Goal: Information Seeking & Learning: Learn about a topic

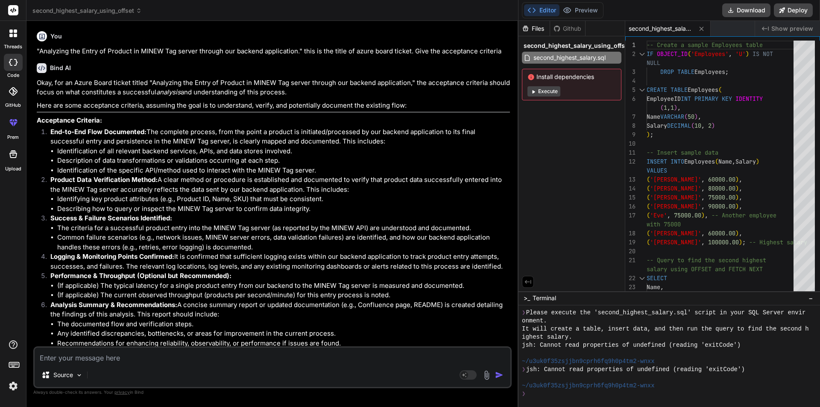
scroll to position [252, 0]
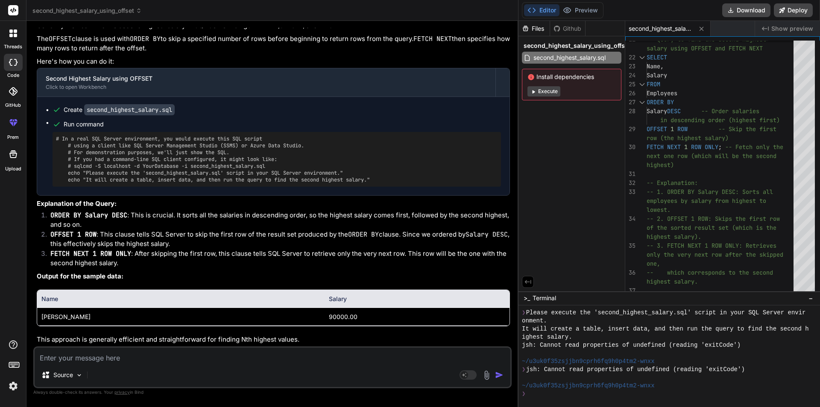
click at [115, 360] on textarea at bounding box center [273, 355] width 476 height 15
type textarea "s"
type textarea "x"
type textarea "se"
type textarea "x"
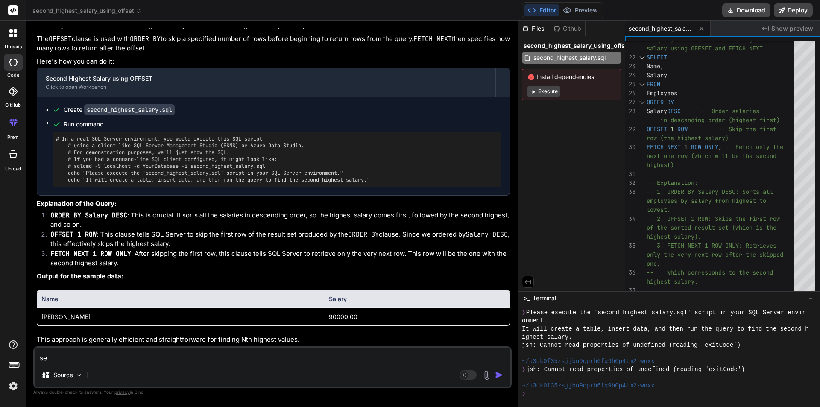
type textarea "ser"
type textarea "x"
type textarea "seri"
type textarea "x"
type textarea "seriz"
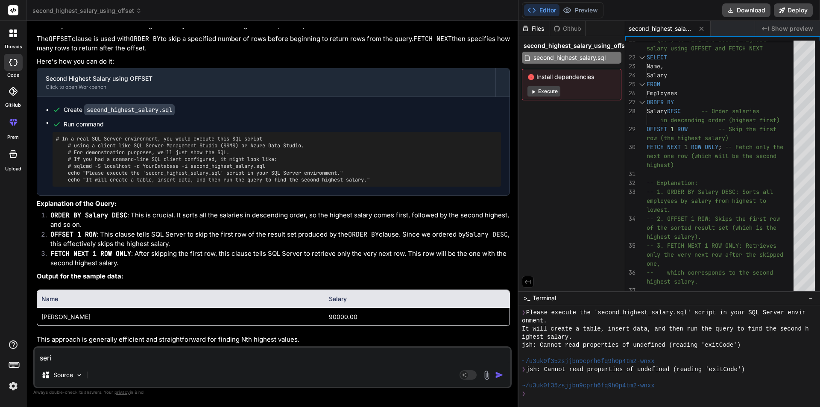
type textarea "x"
type textarea "seriza"
type textarea "x"
type textarea "serizat"
type textarea "x"
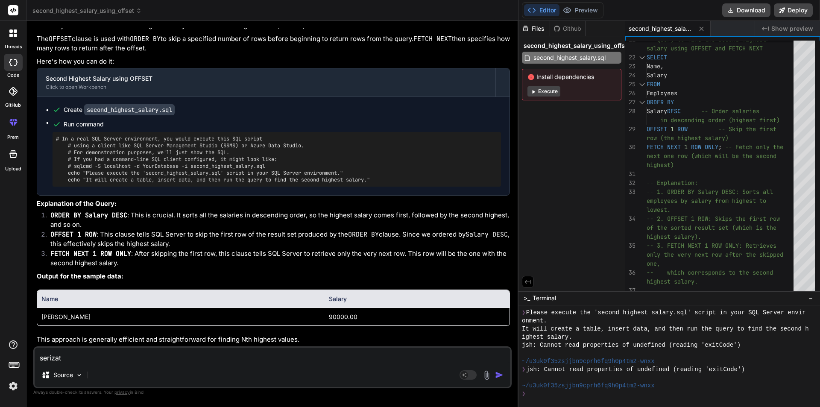
type textarea "serizati"
type textarea "x"
type textarea "serizatio"
type textarea "x"
type textarea "serization"
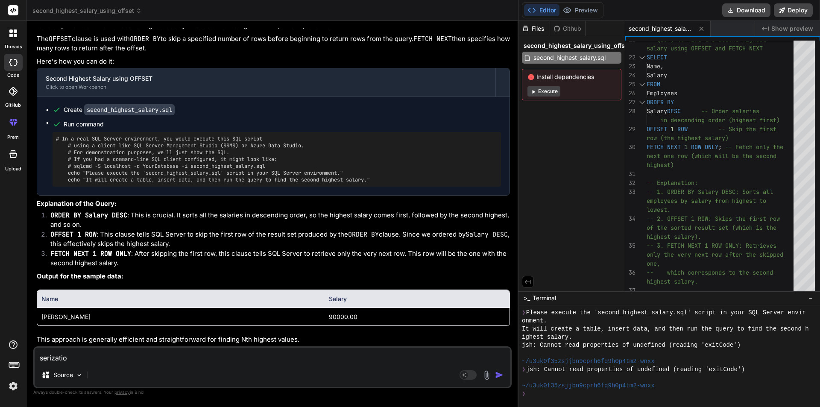
type textarea "x"
type textarea "serization"
type textarea "x"
type textarea "serization i"
type textarea "x"
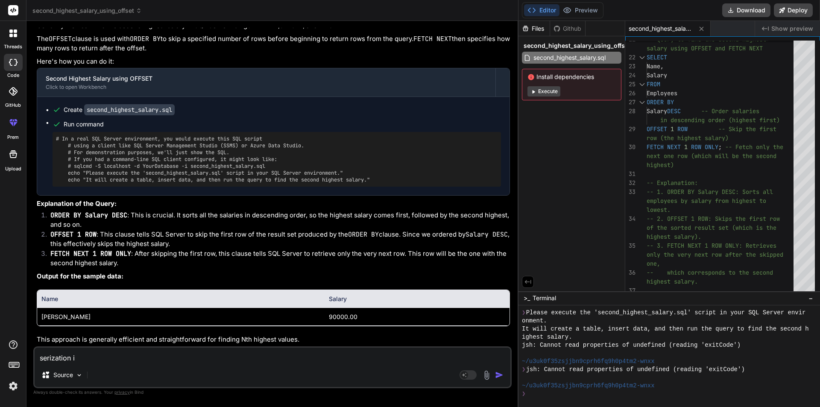
type textarea "serization in"
type textarea "x"
type textarea "serization i"
type textarea "x"
type textarea "serization"
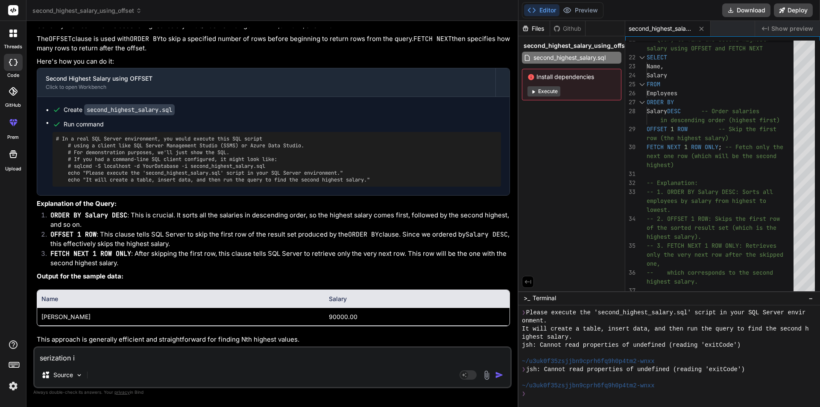
type textarea "x"
type textarea "serization"
type textarea "x"
type textarea "serizatio"
type textarea "x"
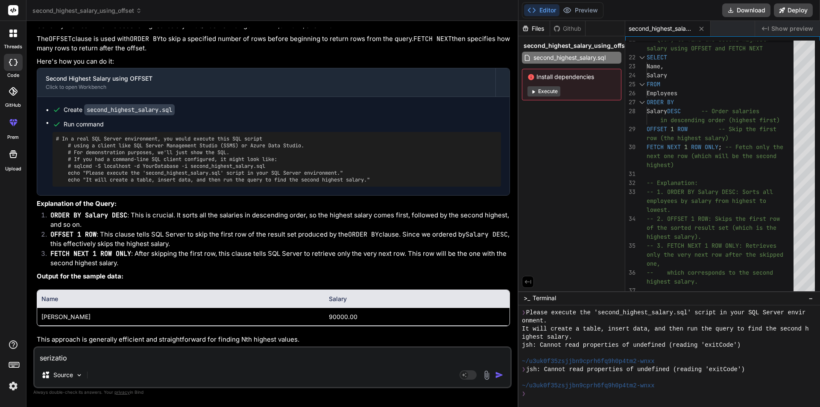
type textarea "serizati"
type textarea "x"
type textarea "serizat"
type textarea "x"
type textarea "seriza"
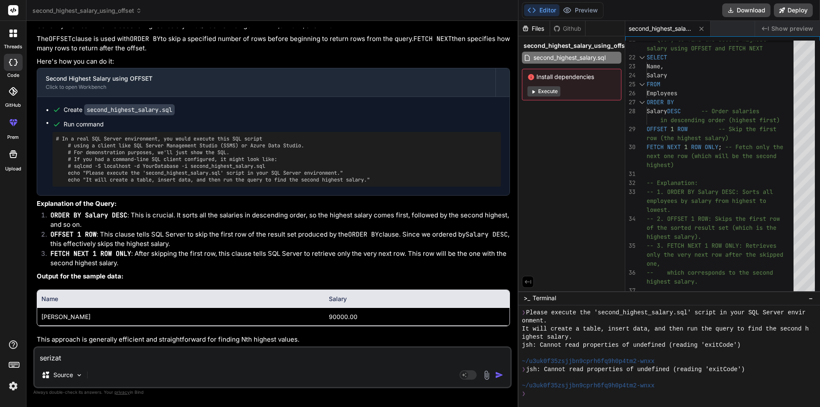
type textarea "x"
type textarea "seriz"
type textarea "x"
type textarea "seri"
type textarea "x"
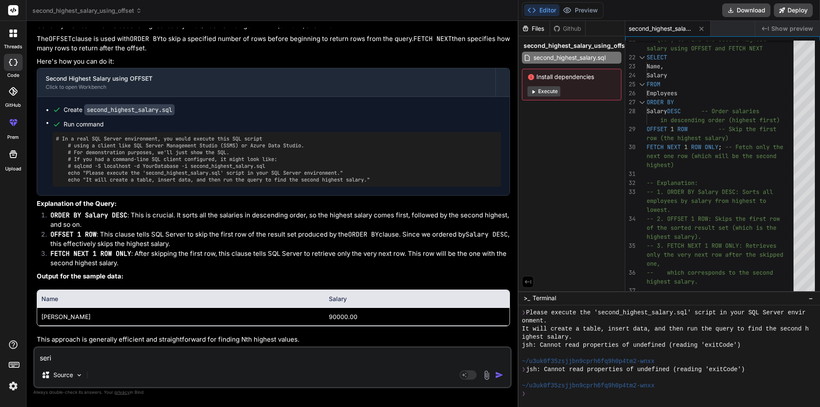
type textarea "seria"
type textarea "x"
type textarea "serial"
type textarea "x"
type textarea "seriali"
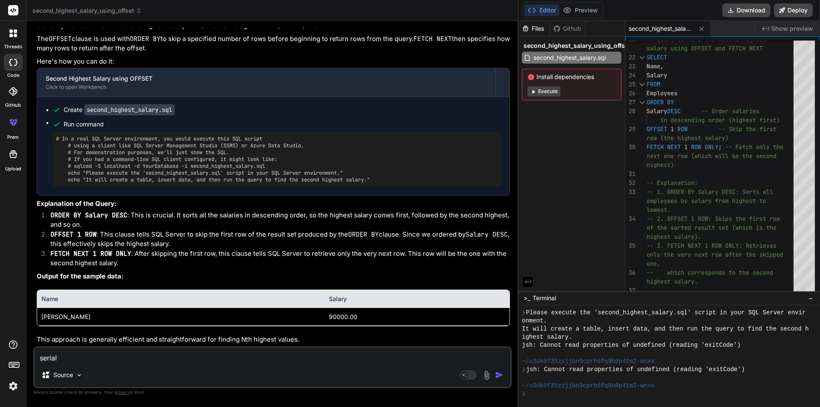
type textarea "x"
type textarea "serializ"
type textarea "x"
type textarea "serializa"
type textarea "x"
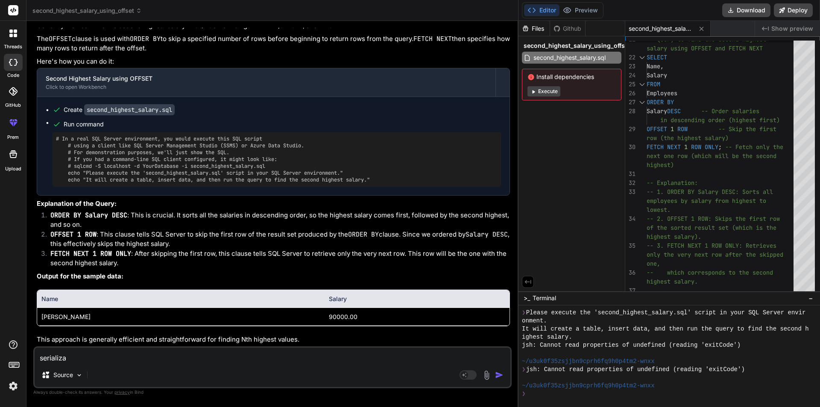
type textarea "serializat"
type textarea "x"
type textarea "serializati"
type textarea "x"
type textarea "serializatio"
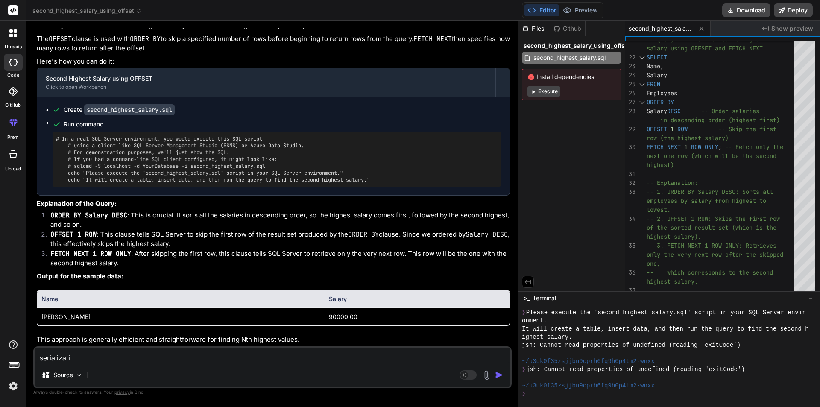
type textarea "x"
type textarea "serialization"
type textarea "x"
type textarea "serialization"
type textarea "x"
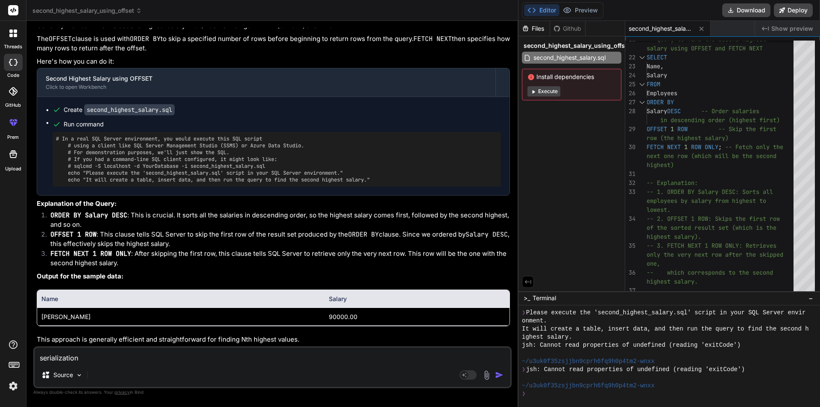
type textarea "serialization i"
type textarea "x"
type textarea "serialization in"
type textarea "x"
type textarea "serialization in"
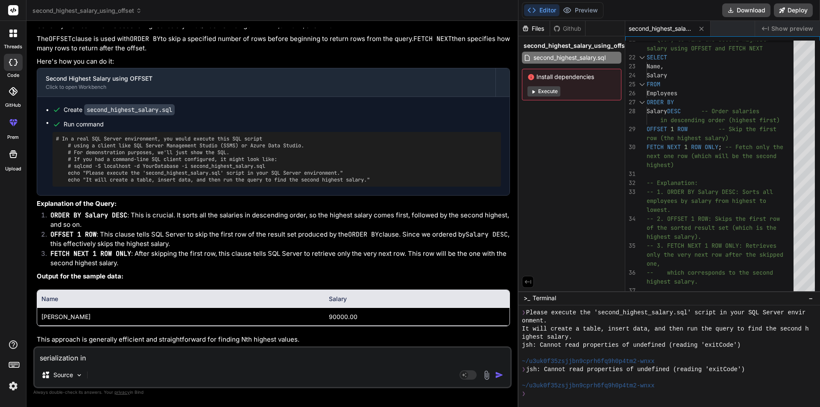
type textarea "x"
type textarea "serialization in c"
type textarea "x"
type textarea "serialization in c#"
type textarea "x"
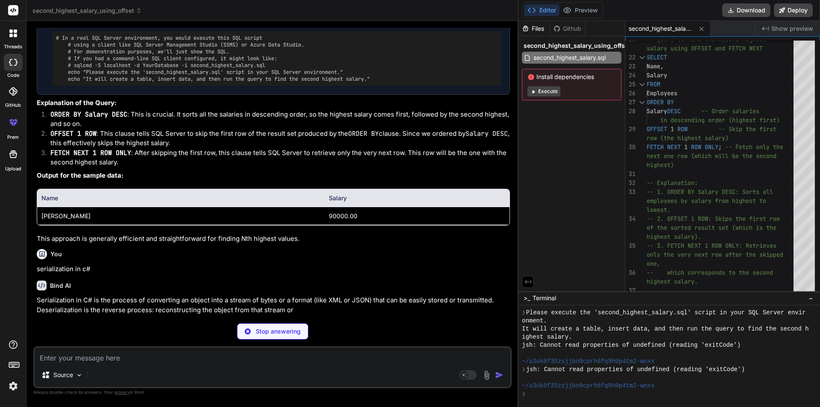
scroll to position [8109, 0]
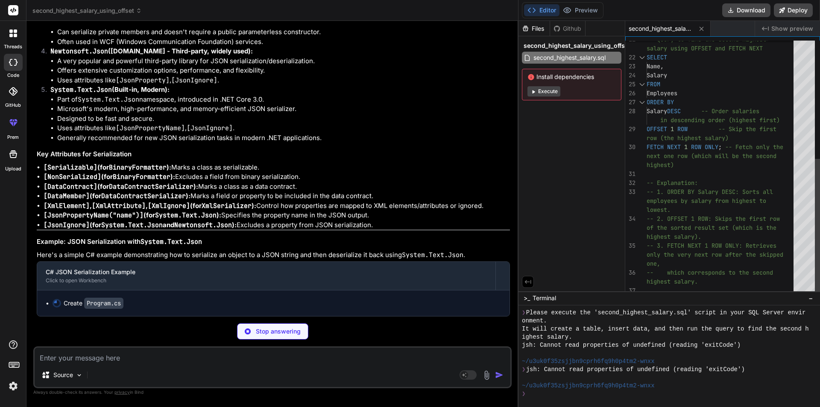
type textarea "x"
type textarea "($"Serialization/Deserialization successful: {[DOMAIN_NAME] == [DOMAIN_NAME] &&…"
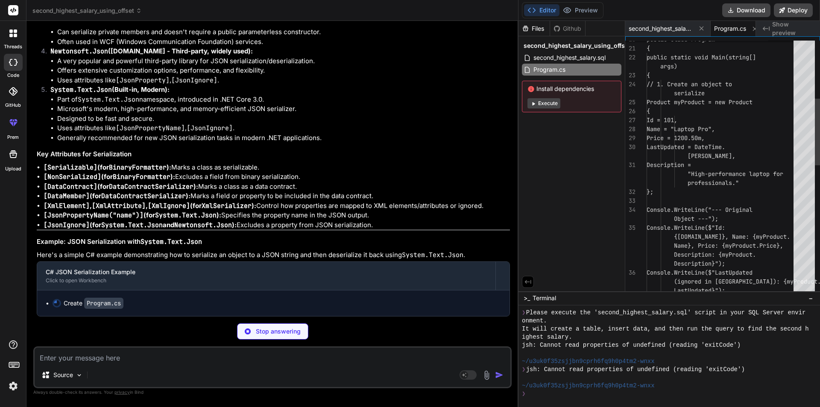
scroll to position [0, 9]
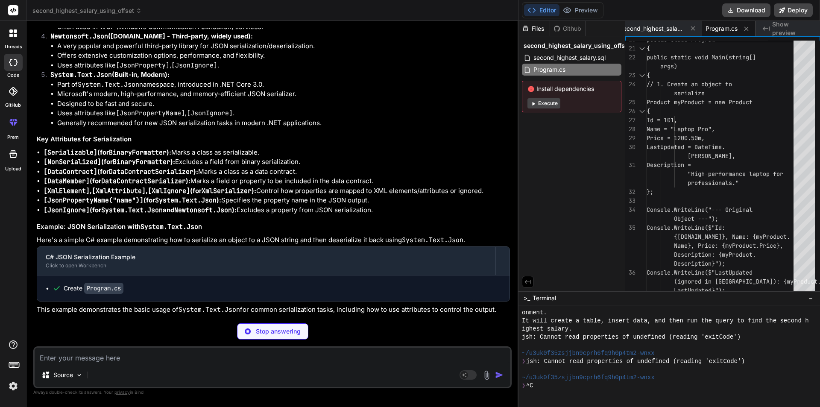
type textarea "x"
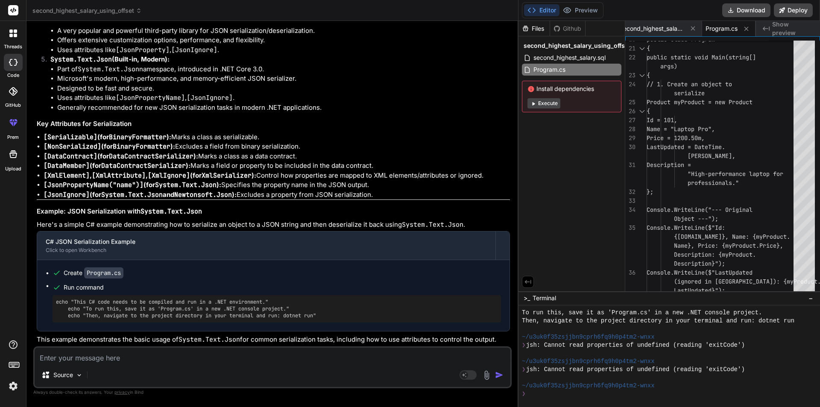
scroll to position [8329, 0]
click at [88, 360] on textarea at bounding box center [273, 355] width 476 height 15
type textarea "a"
type textarea "x"
type textarea "ac"
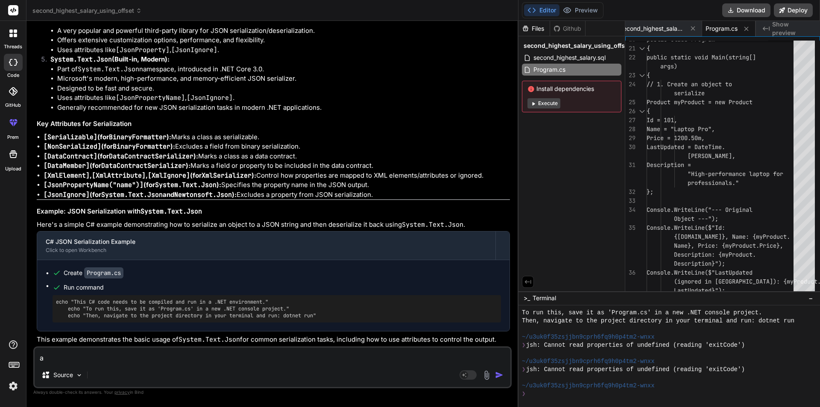
type textarea "x"
type textarea "acc"
type textarea "x"
type textarea "acce"
type textarea "x"
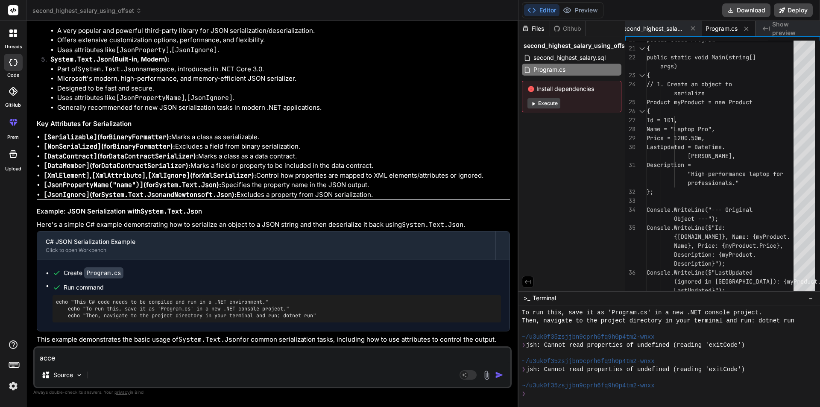
type textarea "acces"
type textarea "x"
type textarea "access"
type textarea "x"
type textarea "accesso"
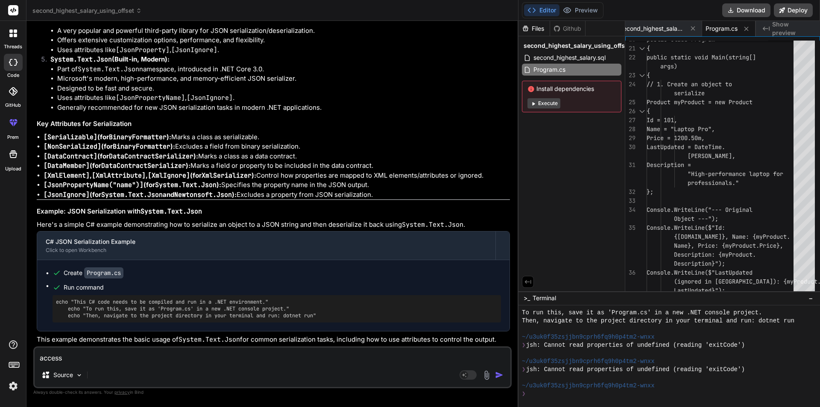
type textarea "x"
type textarea "accessor"
type textarea "x"
type textarea "accessor"
type textarea "x"
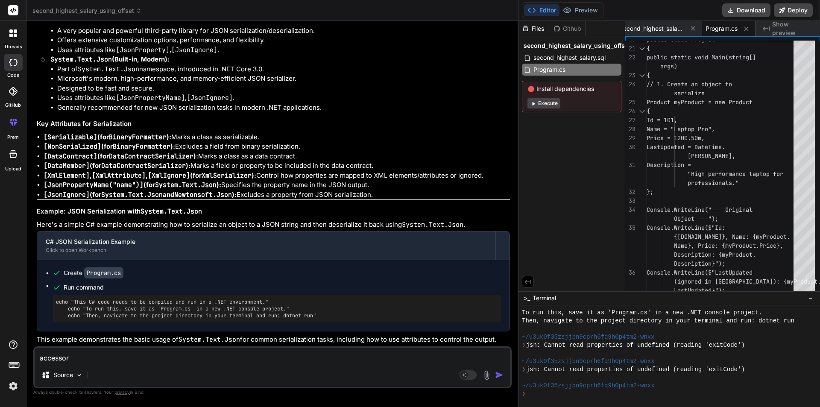
type textarea "accessor i"
type textarea "x"
type textarea "accessor in"
type textarea "x"
type textarea "accessor in"
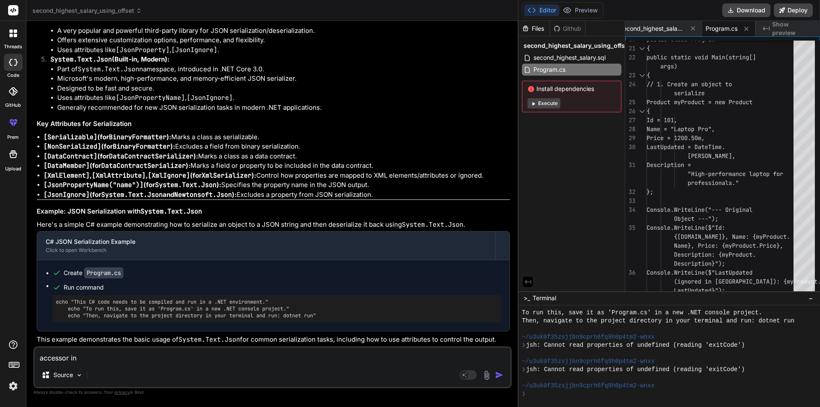
type textarea "x"
type textarea "accessor in a"
type textarea "x"
type textarea "accessor in as"
type textarea "x"
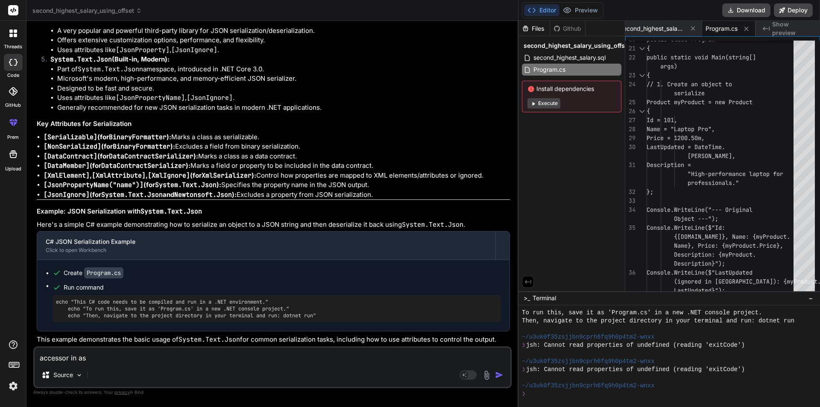
type textarea "accessor in asp"
type textarea "x"
type textarea "accessor in asp."
type textarea "x"
type textarea "accessor in asp.n"
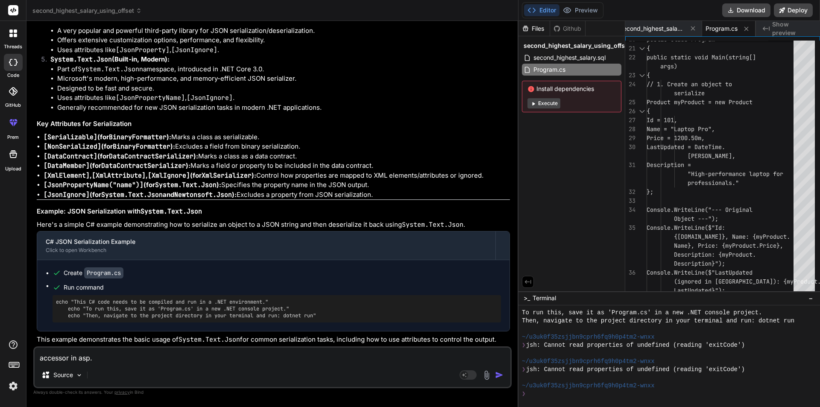
type textarea "x"
type textarea "accessor in [DOMAIN_NAME]"
type textarea "x"
type textarea "accessor in [DOMAIN_NAME]"
type textarea "x"
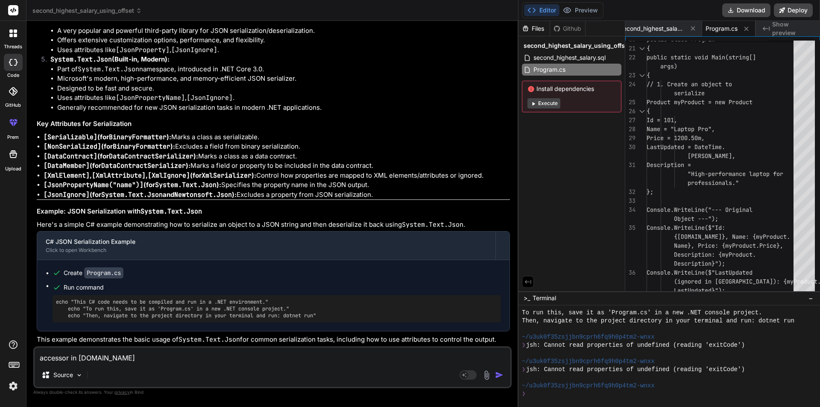
type textarea "accessor in [DOMAIN_NAME]"
type textarea "x"
type textarea "accessor in [DOMAIN_NAME] c"
type textarea "x"
type textarea "accessor in [DOMAIN_NAME] co"
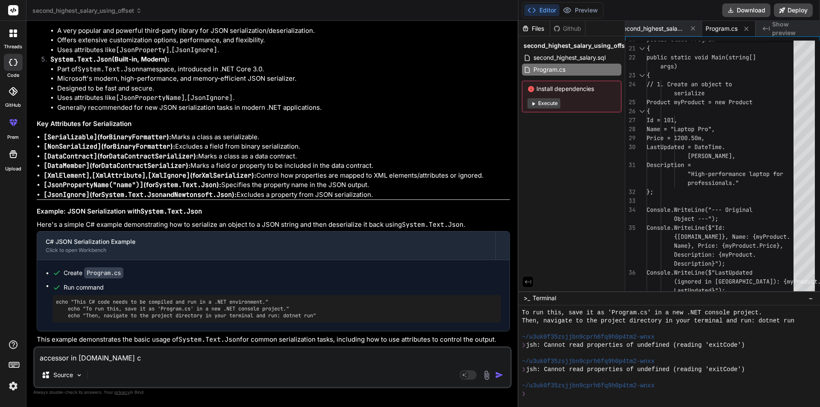
type textarea "x"
type textarea "accessor in [DOMAIN_NAME] cor"
type textarea "x"
type textarea "accessor in [DOMAIN_NAME] core"
type textarea "x"
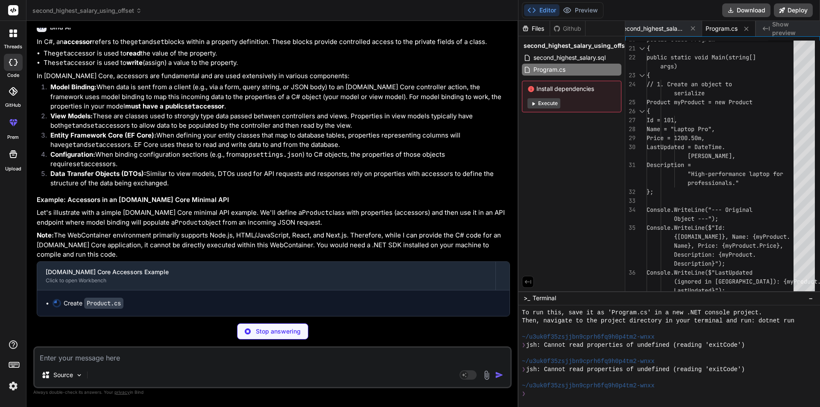
scroll to position [9016, 0]
type textarea "x"
type textarea "often needed for deserialization/model binding public Product() { } }"
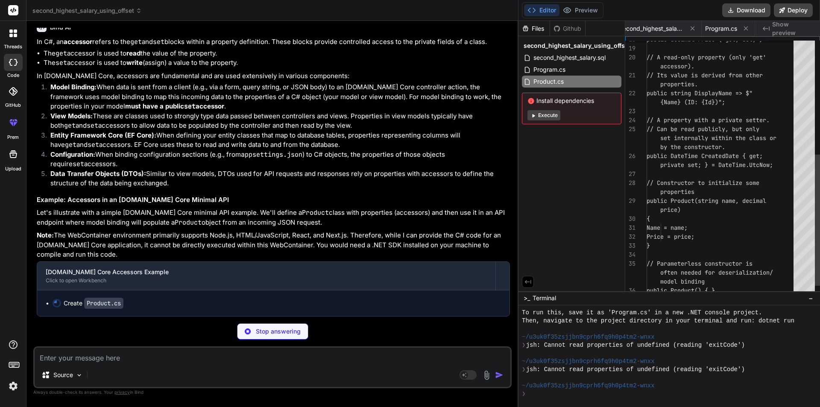
scroll to position [0, 61]
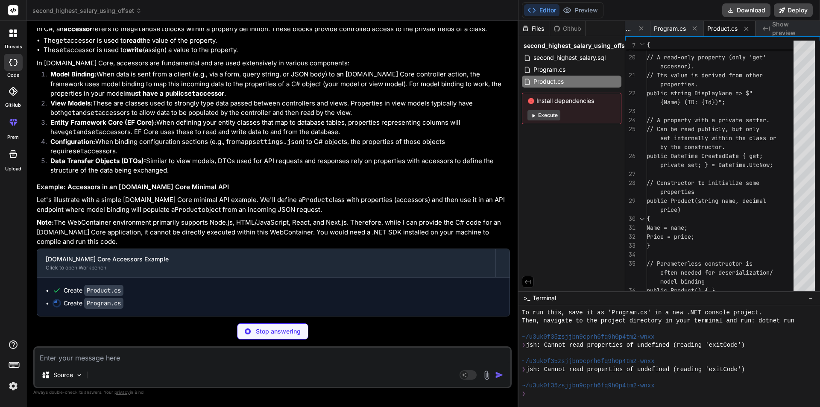
type textarea "x"
type textarea "}) .WithName("GetSampleProduct") .WithOpenApi(); [DOMAIN_NAME]();"
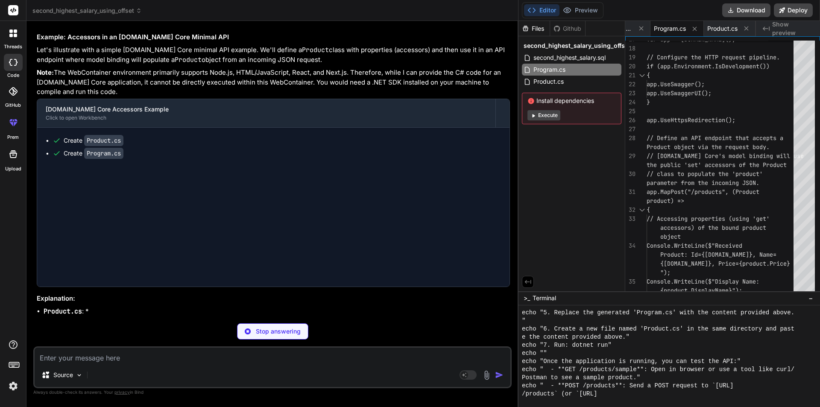
scroll to position [1088, 0]
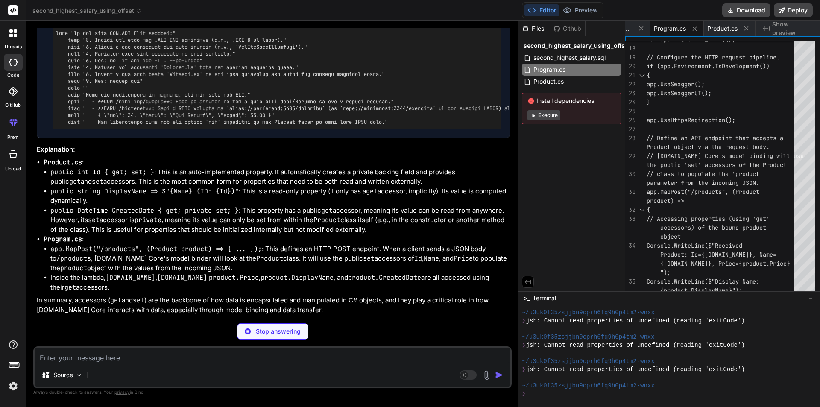
type textarea "x"
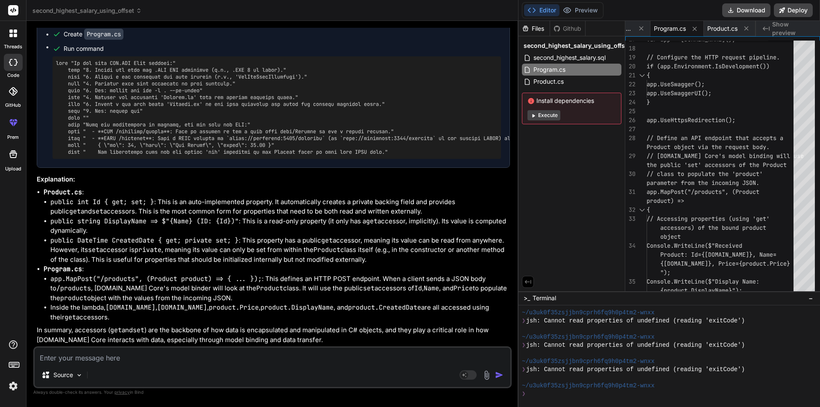
scroll to position [9415, 0]
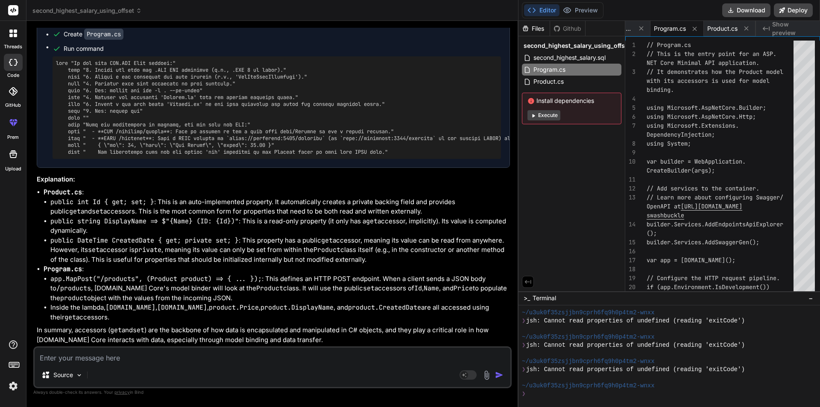
drag, startPoint x: 518, startPoint y: 183, endPoint x: 570, endPoint y: 184, distance: 52.1
click at [570, 184] on div "threads code GitHub prem Upload second_highest_salary_using_offset Created with…" at bounding box center [410, 203] width 820 height 407
click at [728, 28] on span "Product.cs" at bounding box center [723, 28] width 30 height 9
type textarea "often needed for deserialization/model binding public Product() { } }"
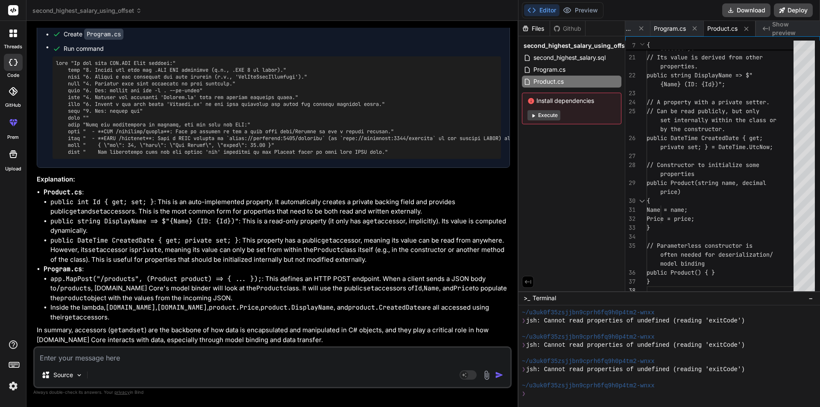
scroll to position [9116, 0]
